Goal: Task Accomplishment & Management: Manage account settings

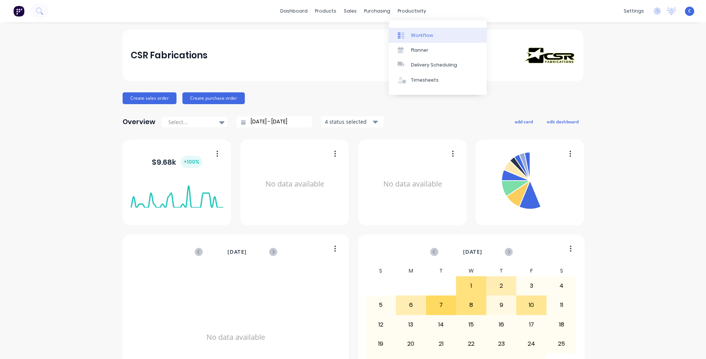
click at [423, 38] on div "Workflow" at bounding box center [422, 35] width 22 height 7
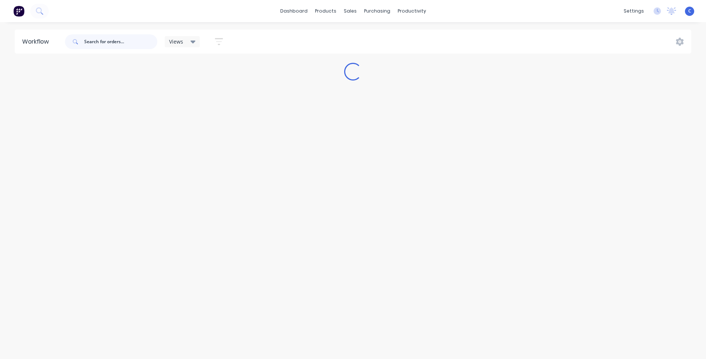
click at [113, 42] on input "text" at bounding box center [120, 41] width 73 height 15
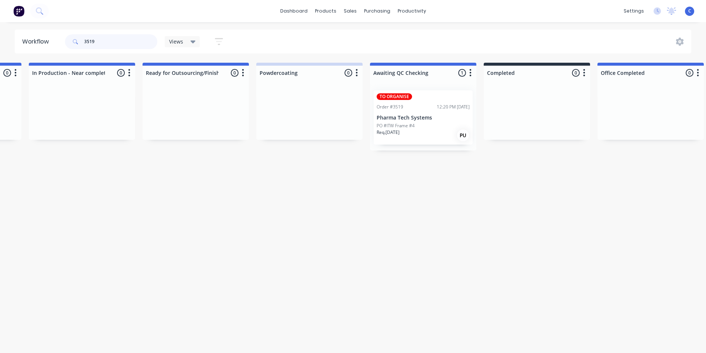
scroll to position [0, 1012]
type input "3519"
click at [416, 124] on div "PO #ITW Frame #4" at bounding box center [422, 126] width 93 height 7
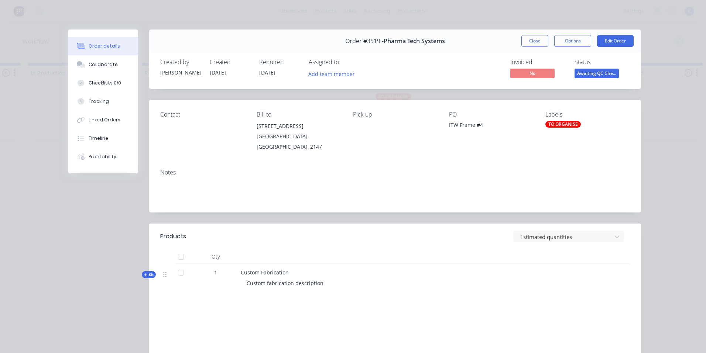
click at [550, 123] on div "TO ORGANISE" at bounding box center [563, 124] width 35 height 7
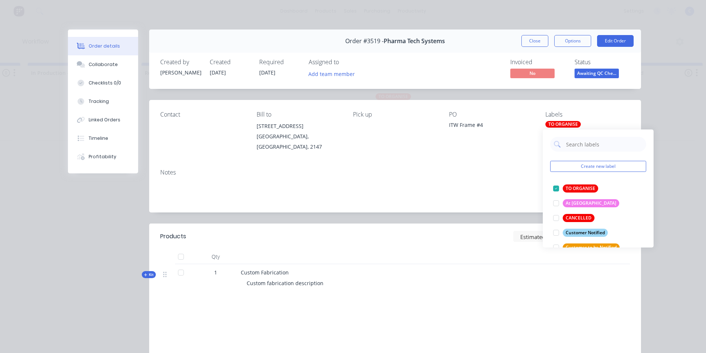
click at [483, 148] on div "PO ITW Frame #4" at bounding box center [491, 131] width 85 height 41
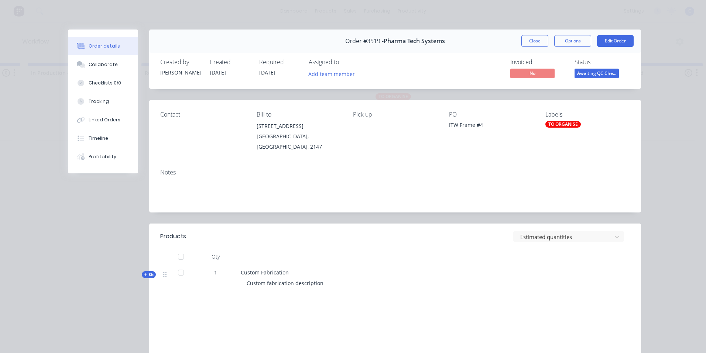
click at [464, 124] on div "ITW Frame #4" at bounding box center [491, 126] width 85 height 10
click at [618, 40] on button "Edit Order" at bounding box center [615, 41] width 37 height 12
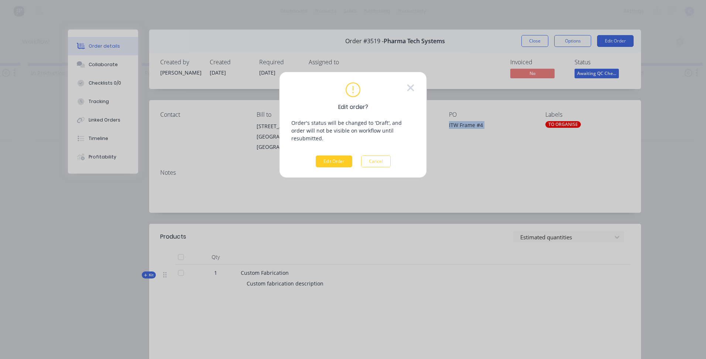
click at [328, 156] on button "Edit Order" at bounding box center [334, 162] width 37 height 12
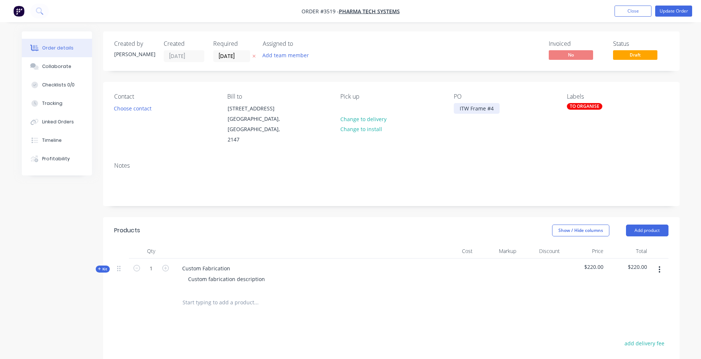
click at [472, 107] on div "ITW Frame #4" at bounding box center [477, 108] width 46 height 11
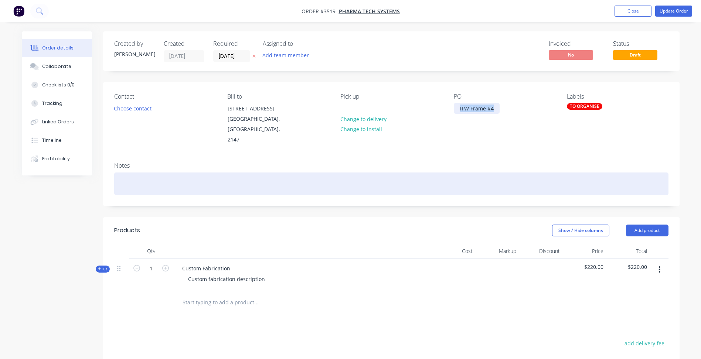
paste div
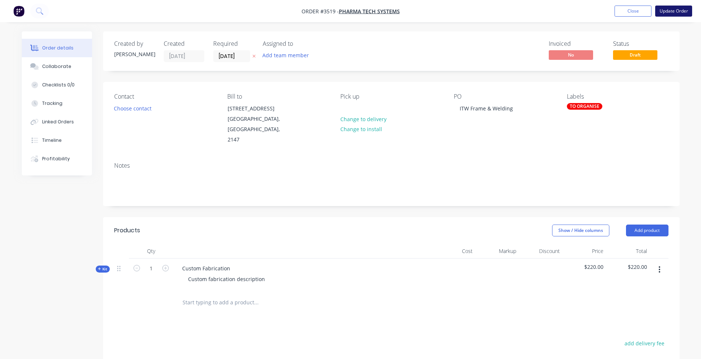
click at [659, 12] on button "Update Order" at bounding box center [673, 11] width 37 height 11
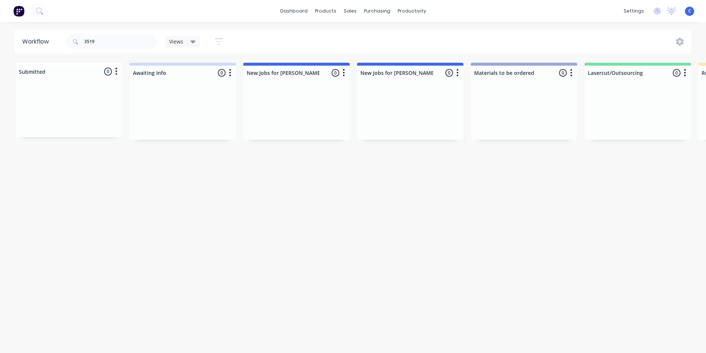
click at [303, 230] on div "Workflow 3519 Views Save new view None (Default) edit Show/Hide statuses Show l…" at bounding box center [353, 184] width 706 height 309
drag, startPoint x: 114, startPoint y: 39, endPoint x: -8, endPoint y: 51, distance: 123.3
click at [0, 51] on html "dashboard products sales purchasing productivity dashboard products Product Cat…" at bounding box center [353, 154] width 706 height 309
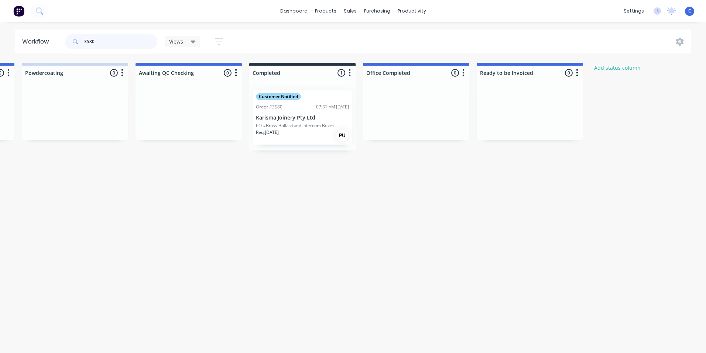
scroll to position [0, 1275]
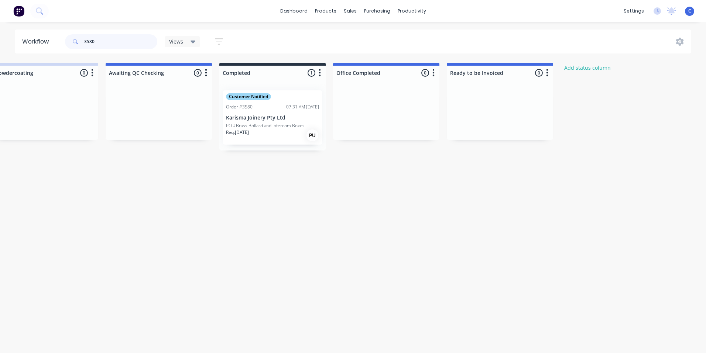
type input "3580"
click at [692, 11] on div "C CSR Fabrications Cass Administrator Profile Sign out" at bounding box center [689, 11] width 9 height 9
click at [690, 11] on span "C" at bounding box center [690, 11] width 3 height 7
click at [581, 52] on div "Team" at bounding box center [579, 50] width 14 height 7
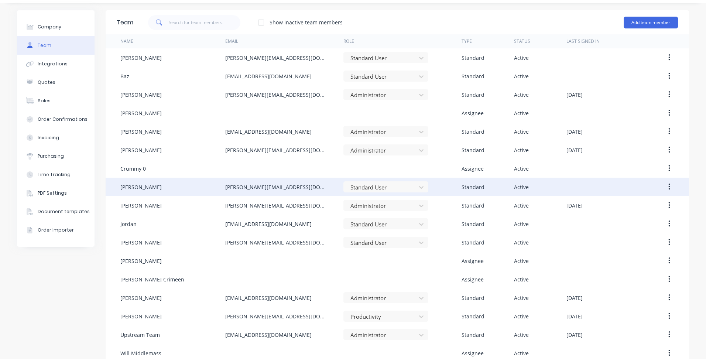
scroll to position [30, 0]
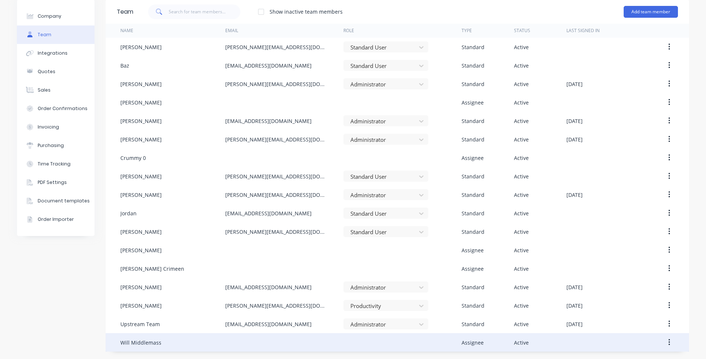
click at [143, 344] on div "Will Middlemass" at bounding box center [140, 343] width 41 height 8
click at [669, 344] on icon "button" at bounding box center [670, 342] width 2 height 8
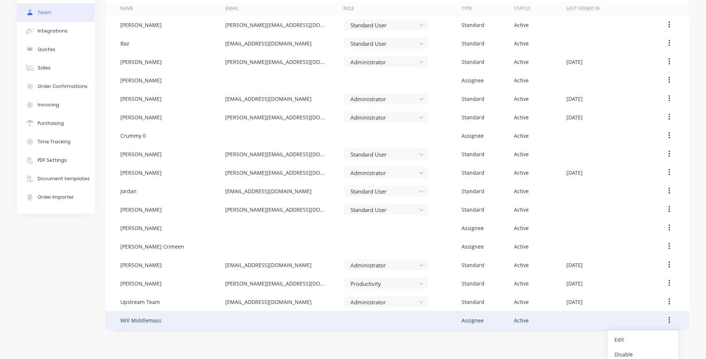
scroll to position [72, 0]
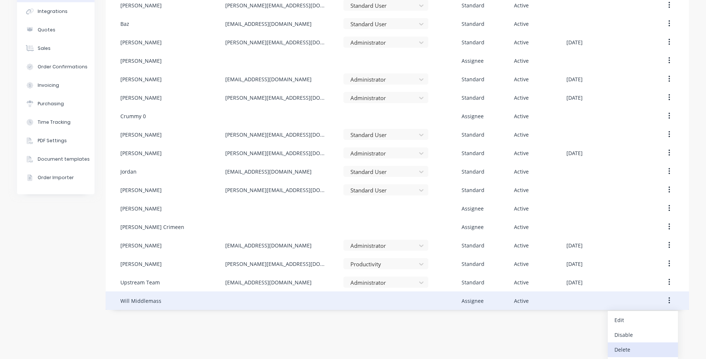
click at [620, 349] on div "Delete" at bounding box center [643, 349] width 57 height 11
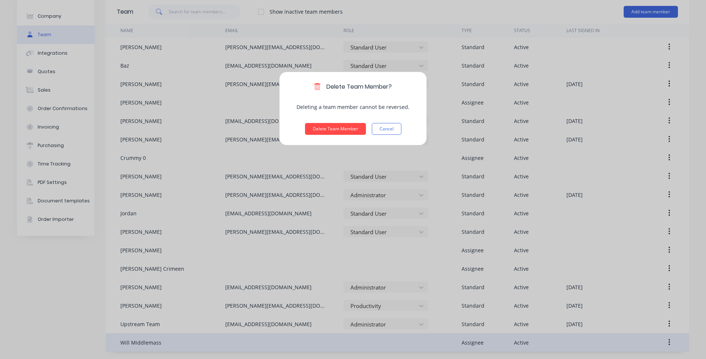
scroll to position [30, 0]
click at [316, 126] on button "Delete Team Member" at bounding box center [335, 129] width 61 height 12
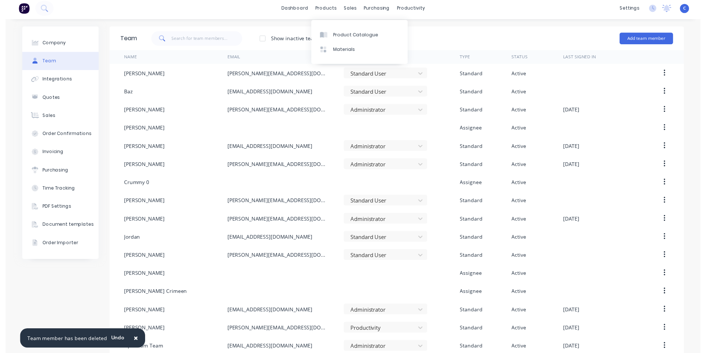
scroll to position [0, 0]
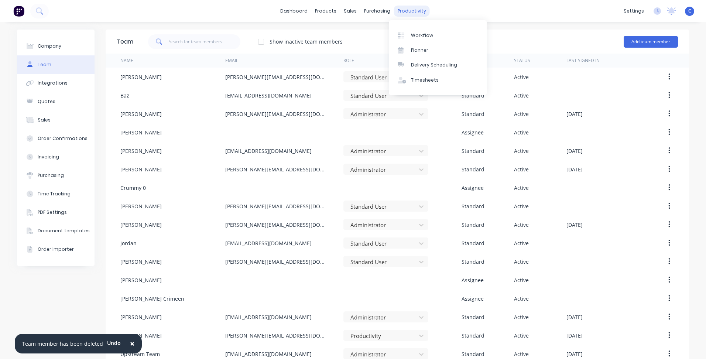
click at [400, 8] on div "productivity" at bounding box center [412, 11] width 36 height 11
click at [421, 35] on div "Workflow" at bounding box center [422, 35] width 22 height 7
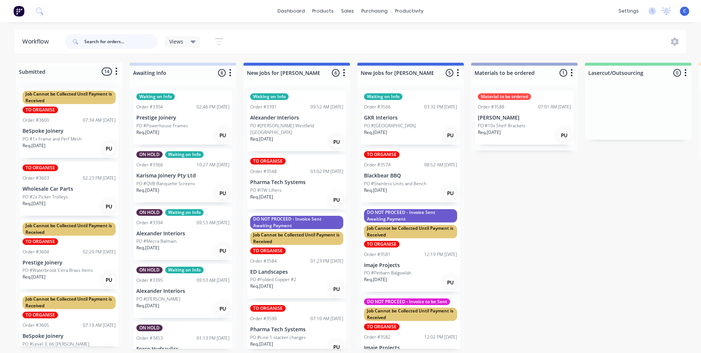
click at [104, 39] on input "text" at bounding box center [120, 41] width 73 height 15
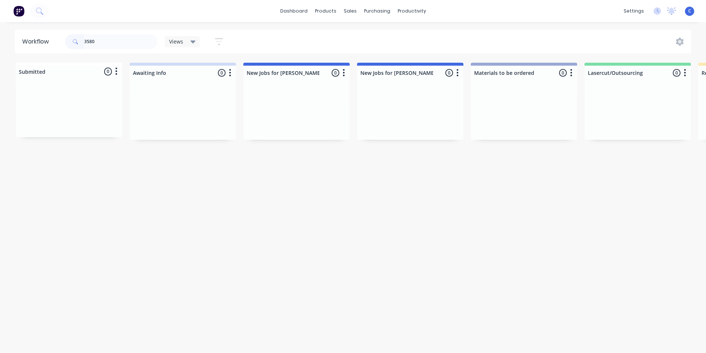
click at [218, 285] on div "Workflow 3580 Views Save new view None (Default) edit Show/Hide statuses Show l…" at bounding box center [353, 184] width 706 height 309
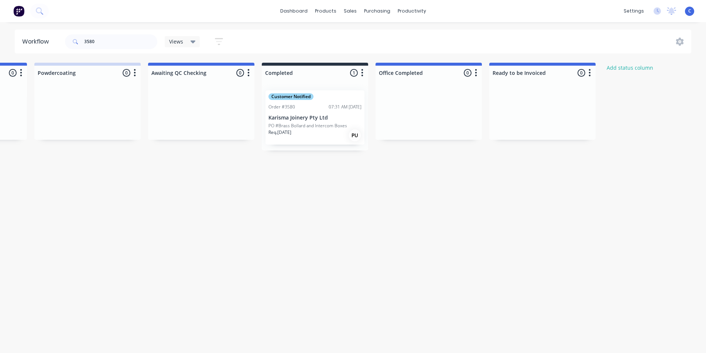
scroll to position [0, 1240]
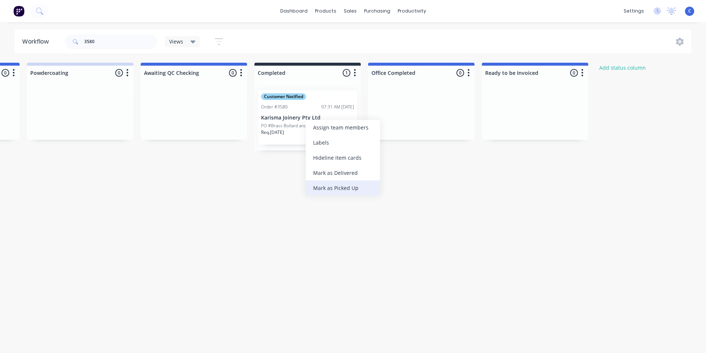
click at [347, 183] on div "Mark as Picked Up" at bounding box center [343, 188] width 74 height 15
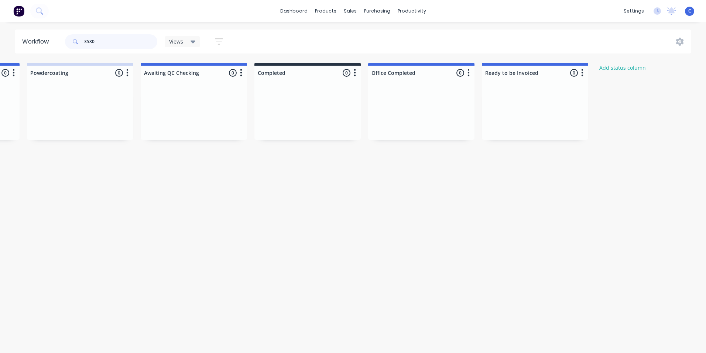
drag, startPoint x: 106, startPoint y: 44, endPoint x: 1, endPoint y: 40, distance: 104.6
click at [1, 40] on div "Workflow 3580 Views Save new view None (Default) edit Show/Hide statuses Show l…" at bounding box center [353, 42] width 706 height 24
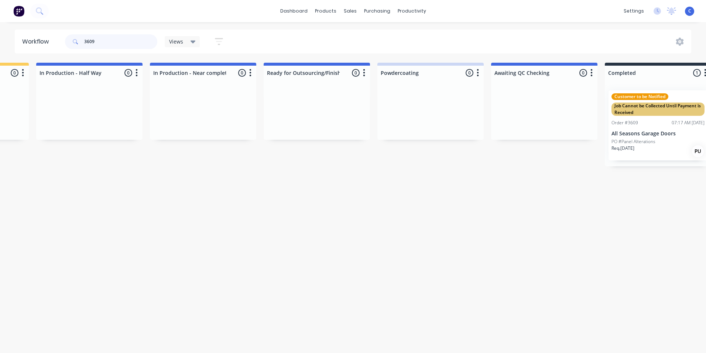
scroll to position [0, 1275]
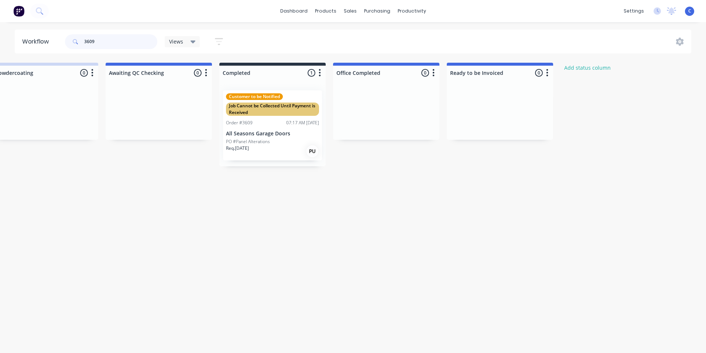
drag, startPoint x: 111, startPoint y: 38, endPoint x: 48, endPoint y: 34, distance: 62.9
click at [48, 34] on header "Workflow 3609 Views Save new view None (Default) edit Show/Hide statuses Show l…" at bounding box center [353, 42] width 677 height 24
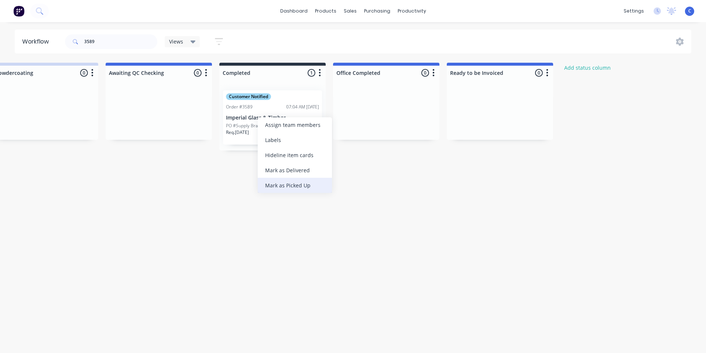
click at [298, 179] on div "Mark as Picked Up" at bounding box center [295, 185] width 74 height 15
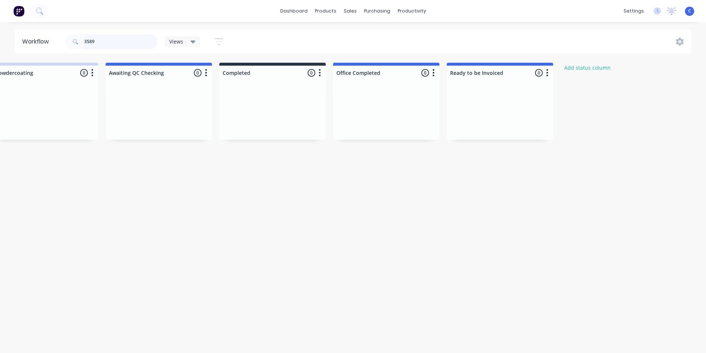
drag, startPoint x: 115, startPoint y: 40, endPoint x: 47, endPoint y: 37, distance: 68.4
click at [47, 37] on header "Workflow 3589 Views Save new view None (Default) edit Show/Hide statuses Show l…" at bounding box center [353, 42] width 677 height 24
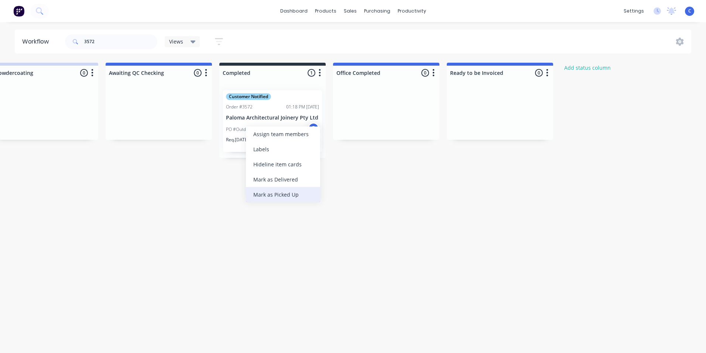
click at [277, 194] on div "Mark as Picked Up" at bounding box center [283, 194] width 74 height 15
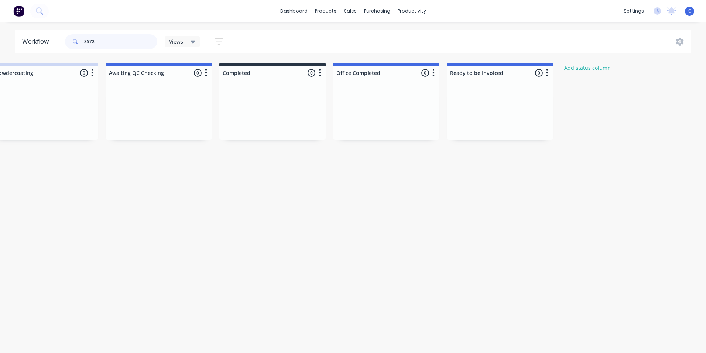
drag, startPoint x: 117, startPoint y: 41, endPoint x: -24, endPoint y: 30, distance: 141.2
click at [276, 118] on p "Pharma Tech Systems" at bounding box center [272, 118] width 93 height 6
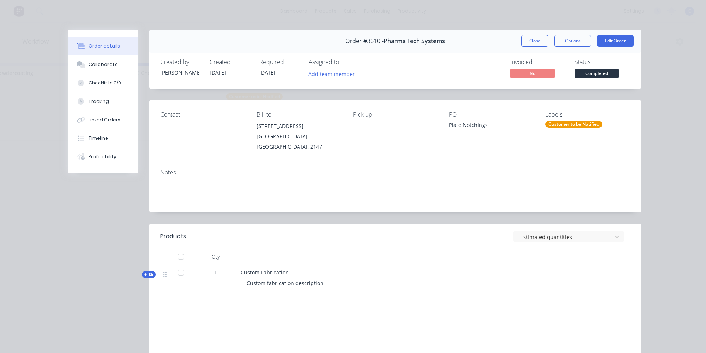
click at [573, 120] on div "Labels Customer to be Notified" at bounding box center [588, 131] width 85 height 41
click at [572, 121] on div "Customer to be Notified" at bounding box center [574, 124] width 57 height 7
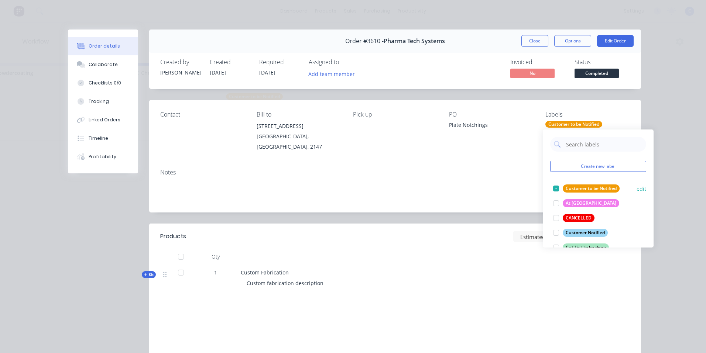
click at [586, 186] on div "Customer to be Notified" at bounding box center [591, 189] width 57 height 8
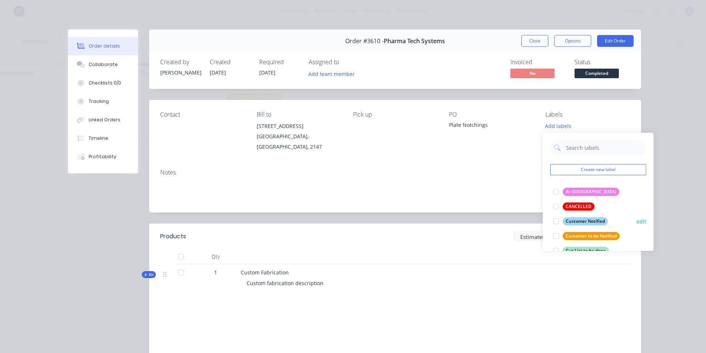
click at [586, 221] on div "Customer Notified" at bounding box center [585, 222] width 45 height 8
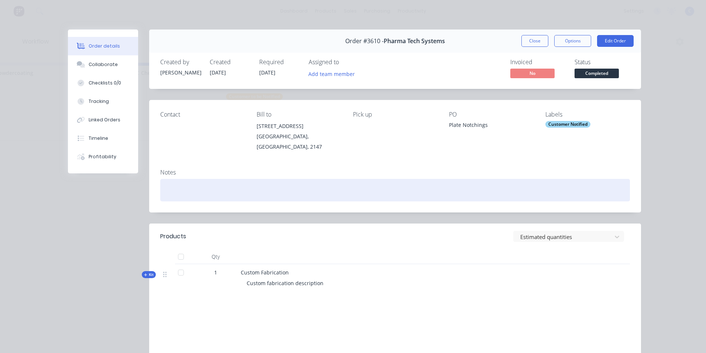
click at [498, 182] on div at bounding box center [395, 190] width 470 height 23
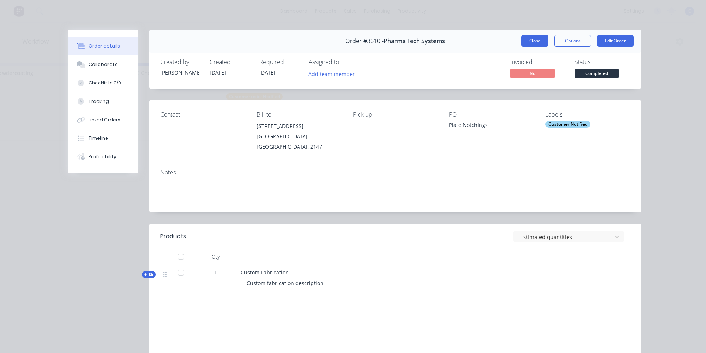
click at [530, 42] on button "Close" at bounding box center [535, 41] width 27 height 12
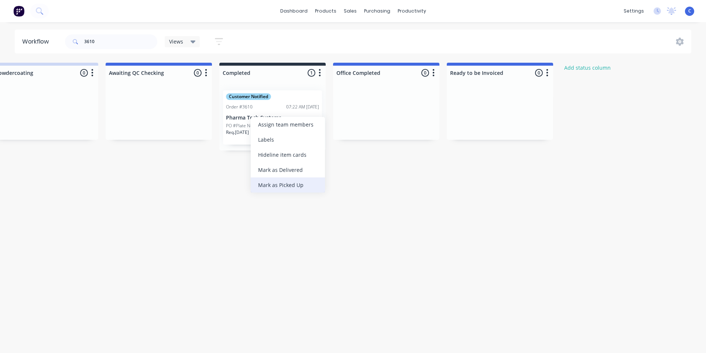
click at [271, 184] on div "Mark as Picked Up" at bounding box center [288, 185] width 74 height 15
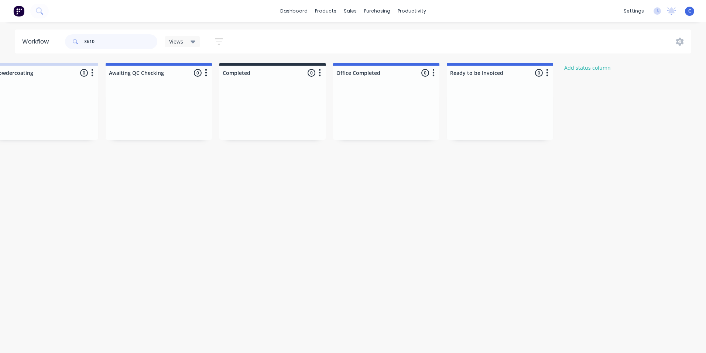
drag, startPoint x: 39, startPoint y: 31, endPoint x: 21, endPoint y: 25, distance: 19.4
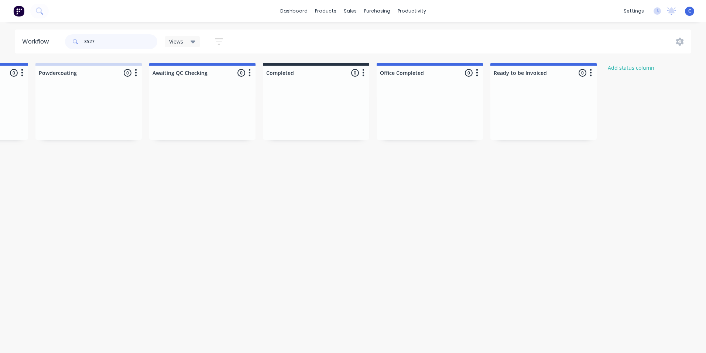
scroll to position [0, 1238]
type input "3527"
